Goal: Navigation & Orientation: Find specific page/section

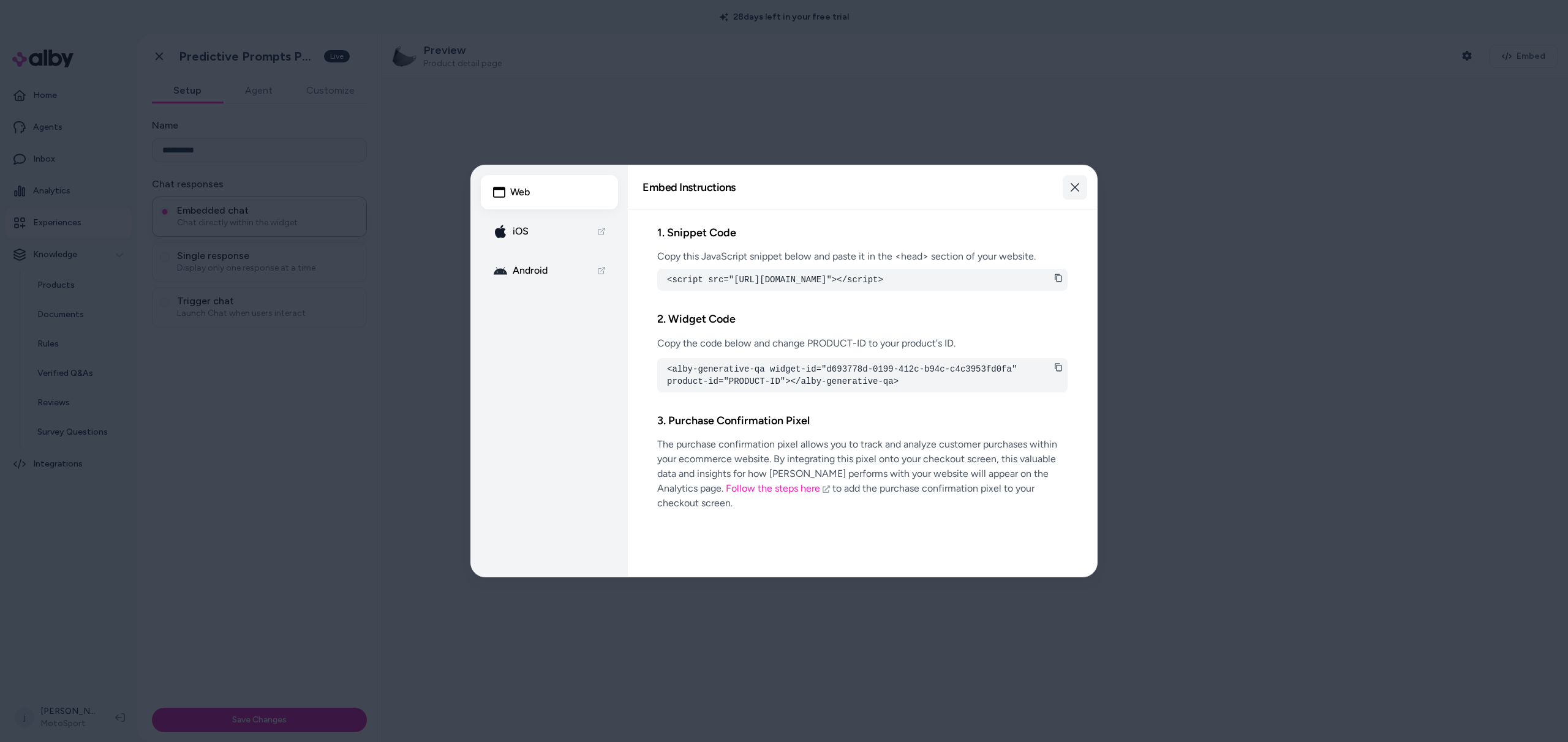
click at [1072, 188] on icon "button" at bounding box center [1075, 188] width 10 height 10
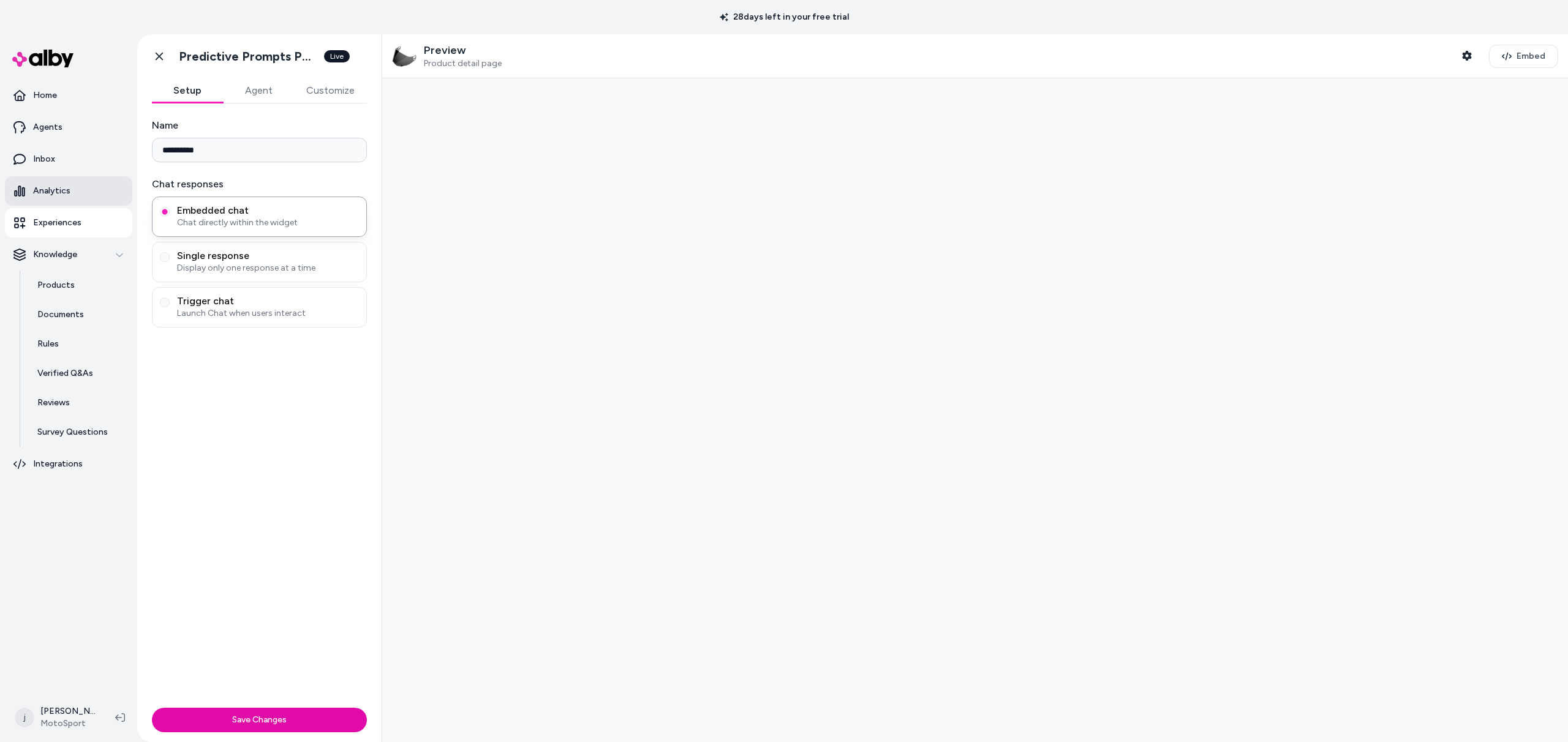
click at [48, 185] on p "Analytics" at bounding box center [52, 191] width 37 height 12
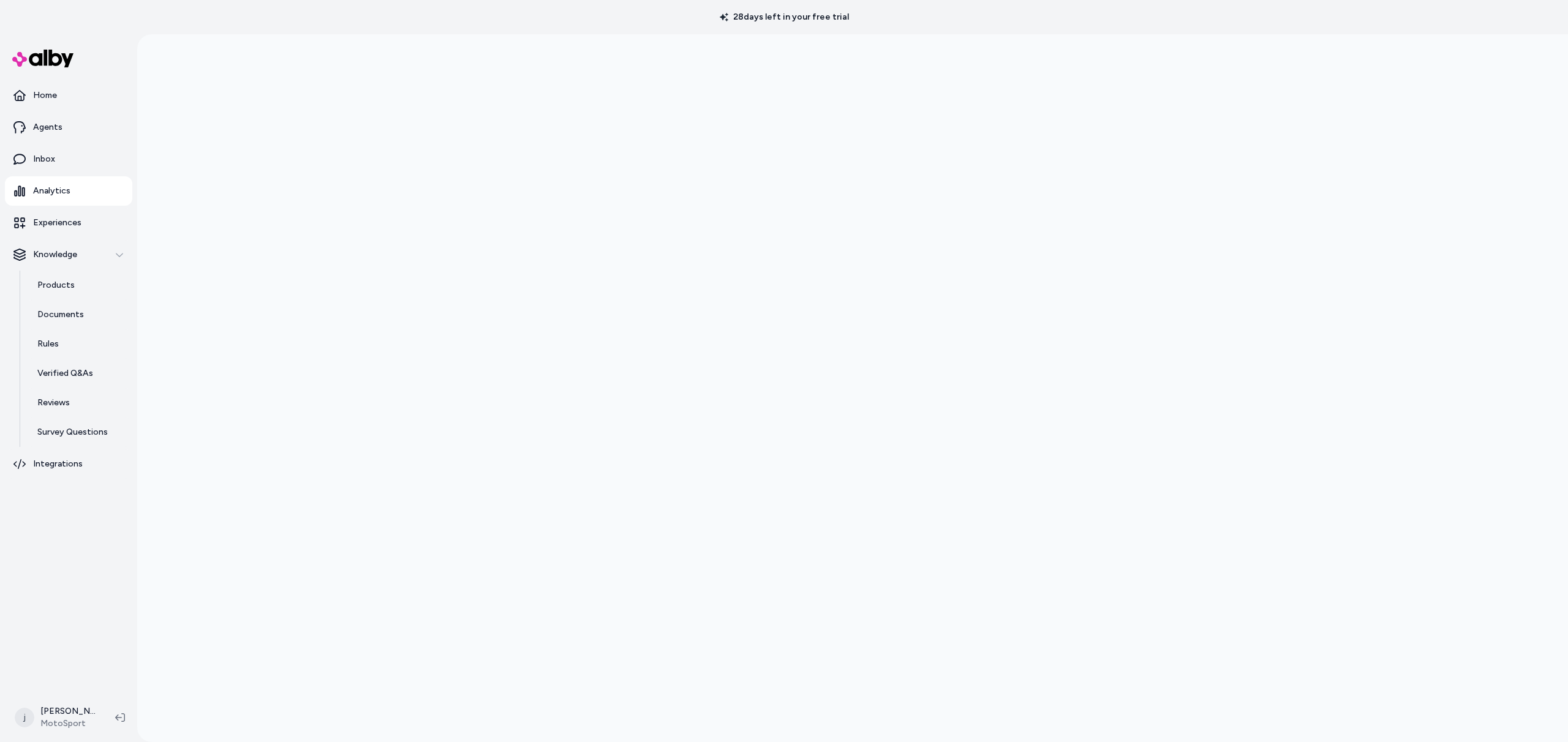
scroll to position [35, 0]
